Goal: Go to known website: Go to known website

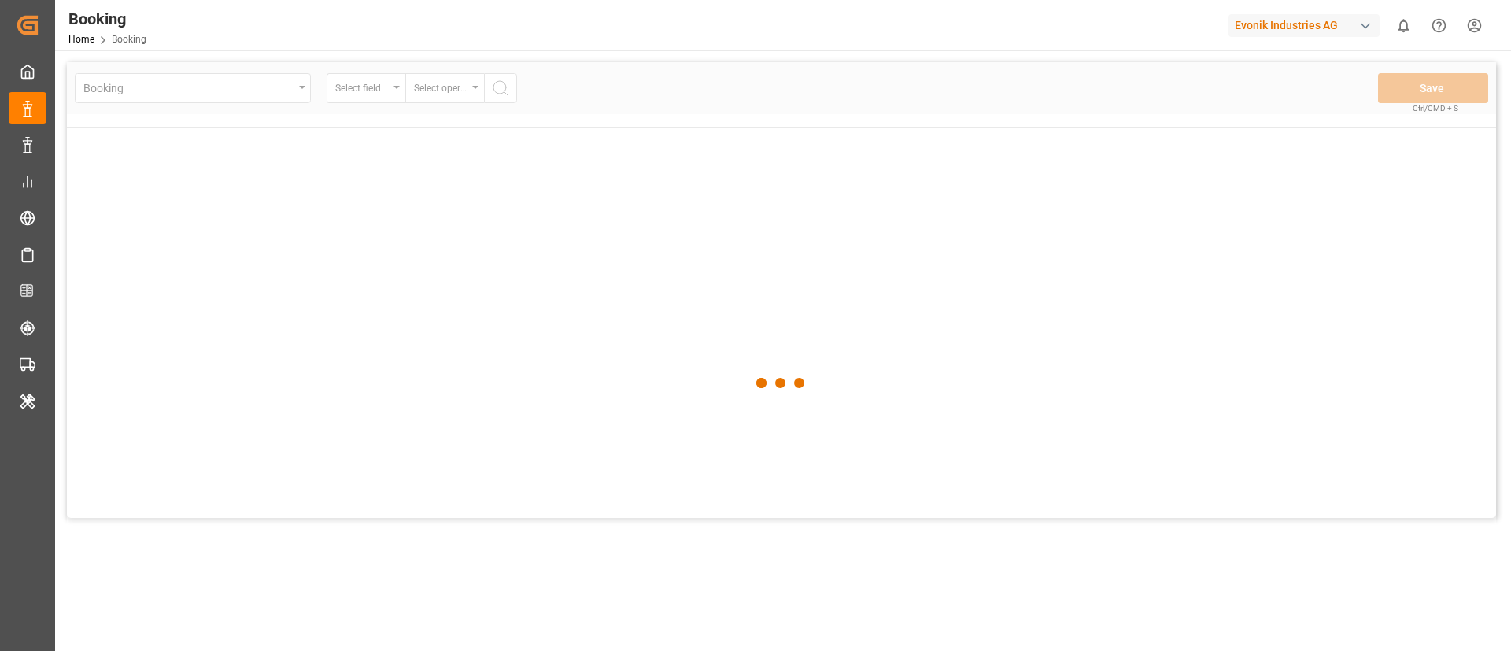
click at [1320, 24] on div "Evonik Industries AG" at bounding box center [1303, 25] width 151 height 23
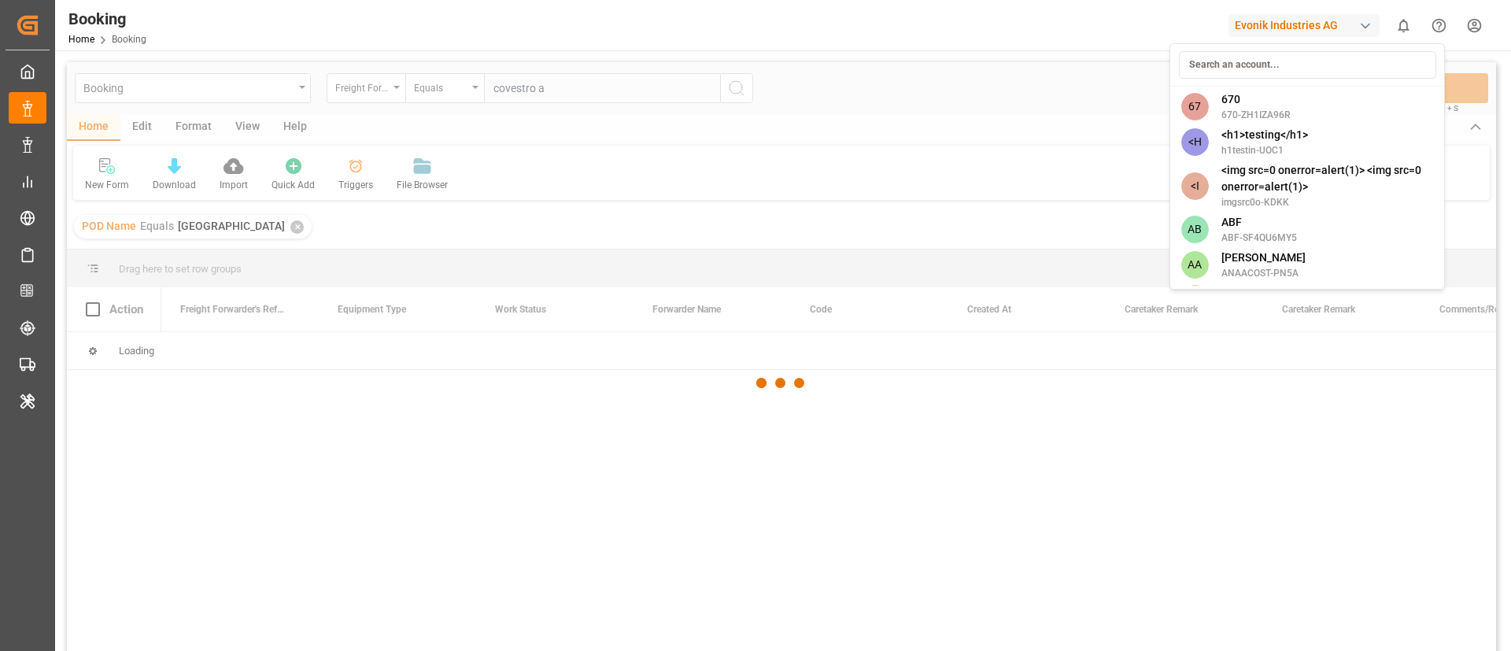
type input "covestro a"
click at [1262, 55] on input at bounding box center [1307, 65] width 257 height 28
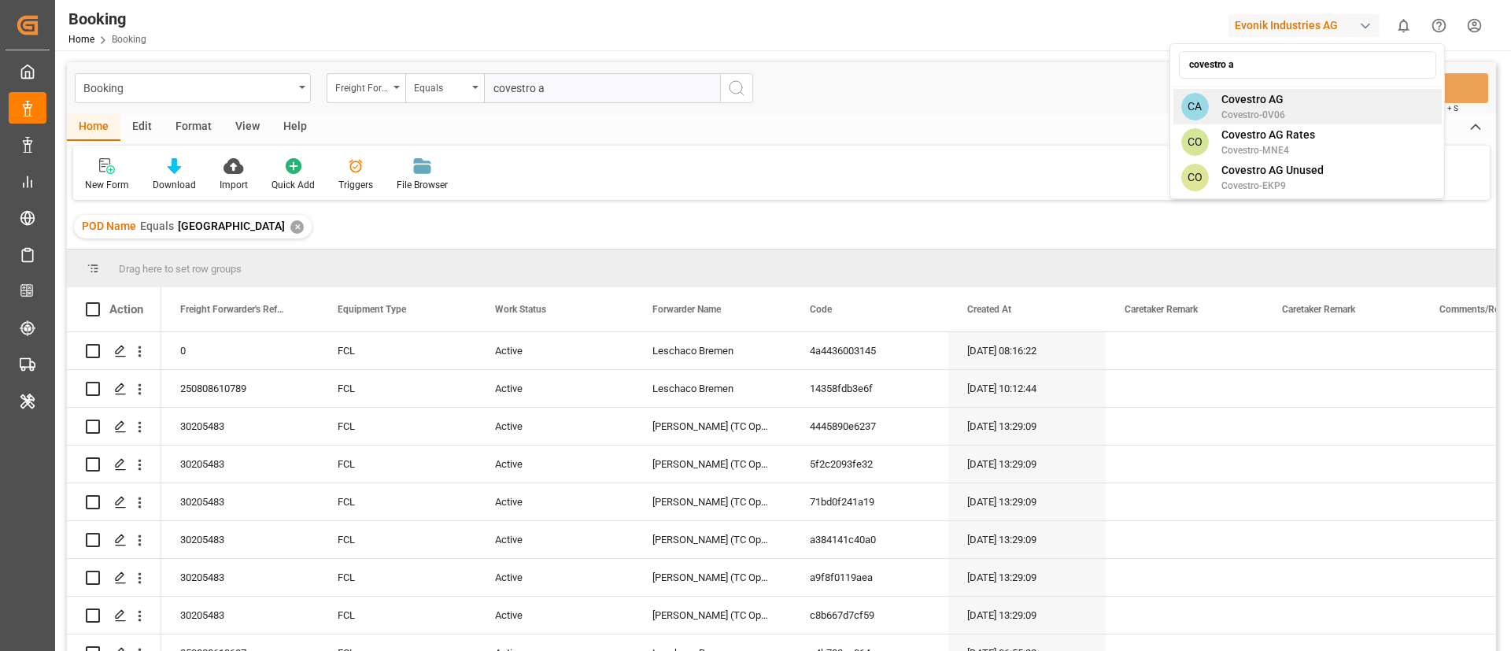
type input "covestro a"
click at [1271, 101] on span "Covestro AG" at bounding box center [1253, 99] width 64 height 17
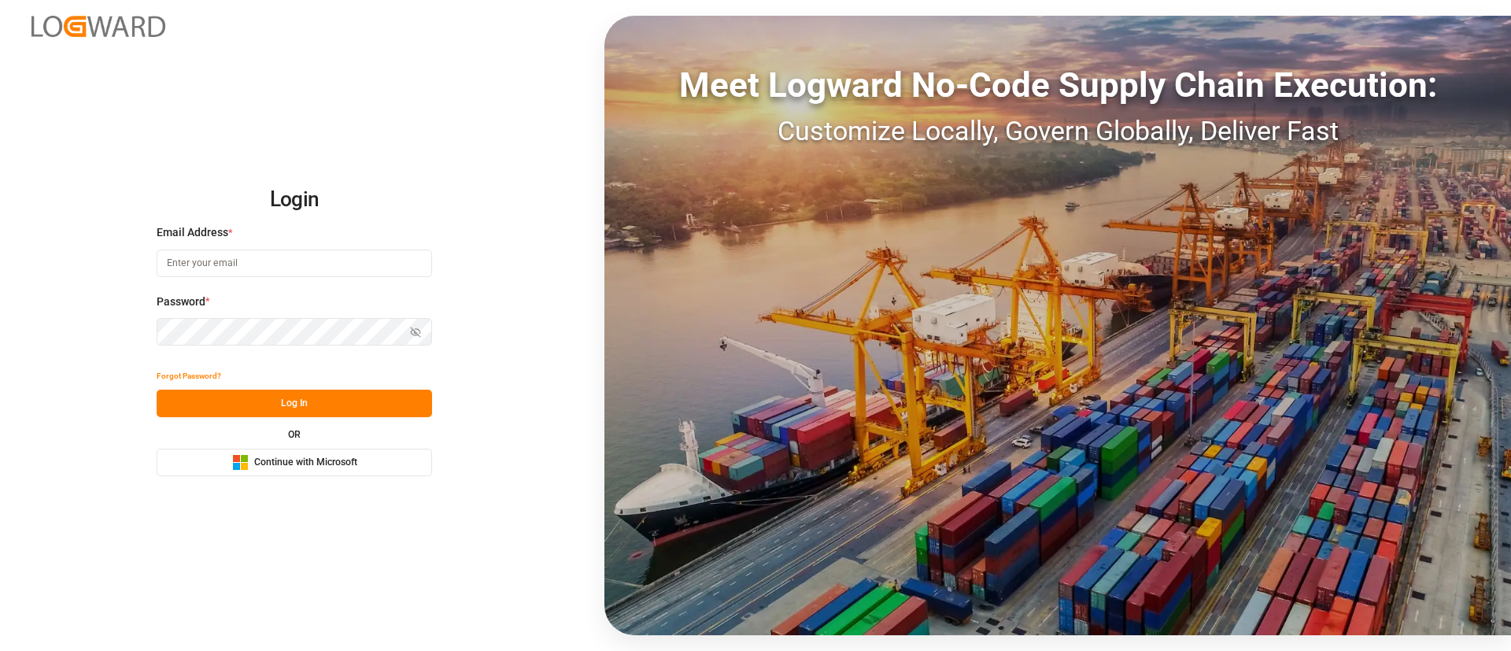
click at [243, 463] on icon "Microsoft Logo" at bounding box center [240, 462] width 17 height 17
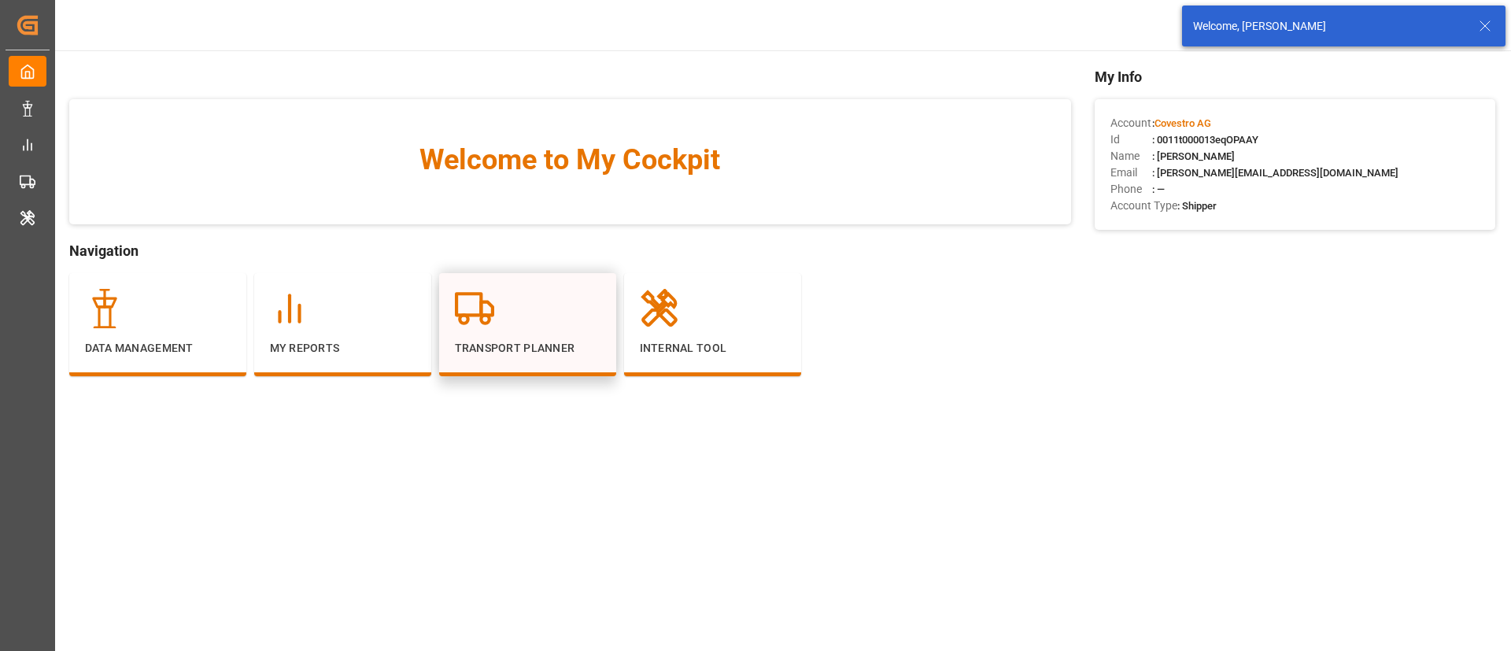
click at [482, 355] on p "Transport Planner" at bounding box center [528, 348] width 146 height 17
